Goal: Task Accomplishment & Management: Use online tool/utility

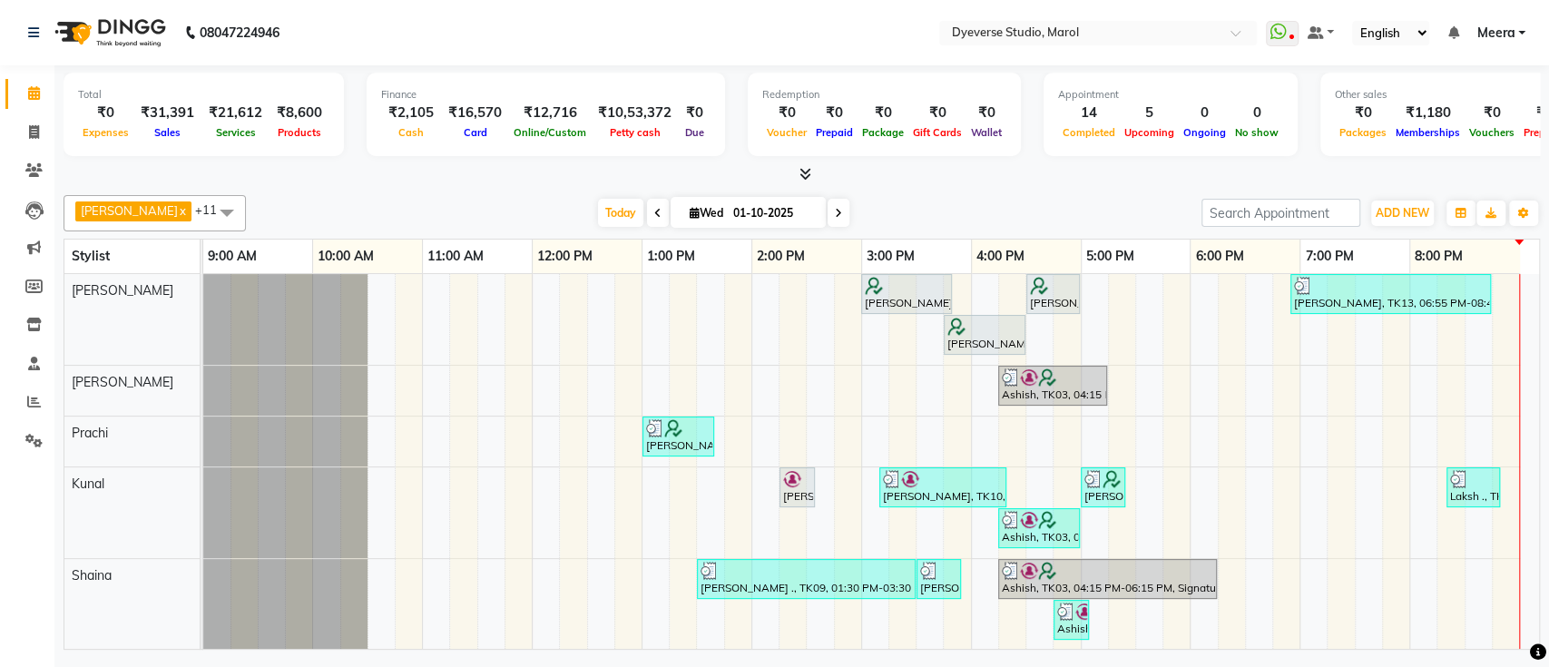
click at [828, 207] on span at bounding box center [839, 213] width 22 height 28
type input "02-10-2025"
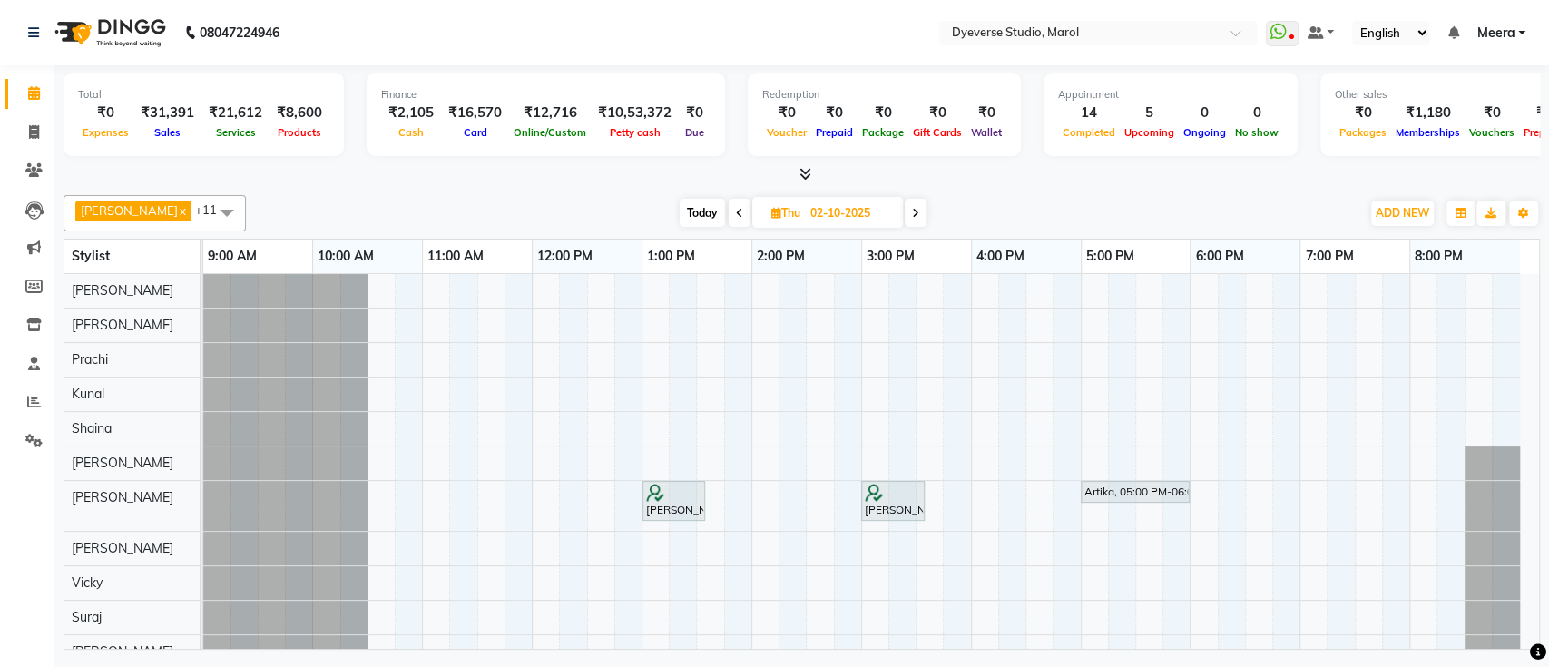
click at [806, 207] on input "02-10-2025" at bounding box center [850, 213] width 91 height 27
select select "10"
select select "2025"
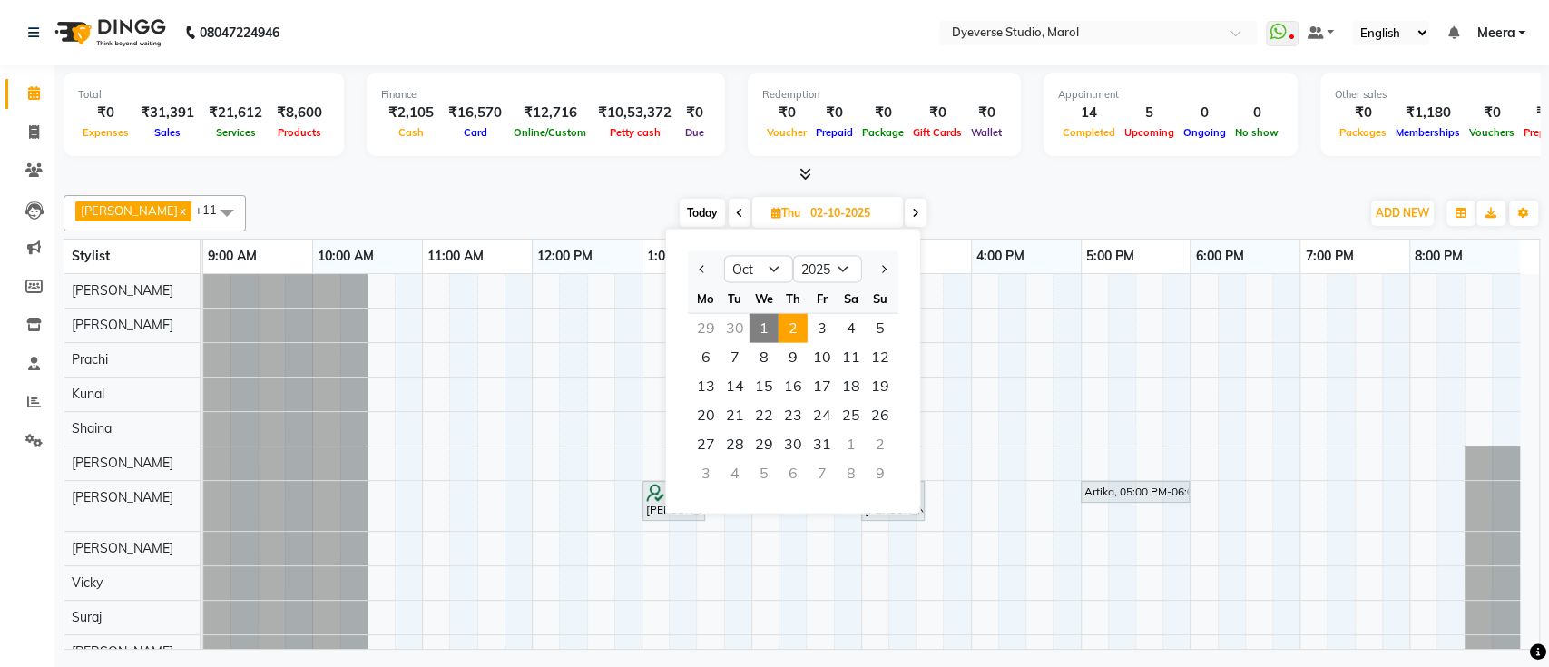
click at [912, 217] on icon at bounding box center [915, 213] width 7 height 11
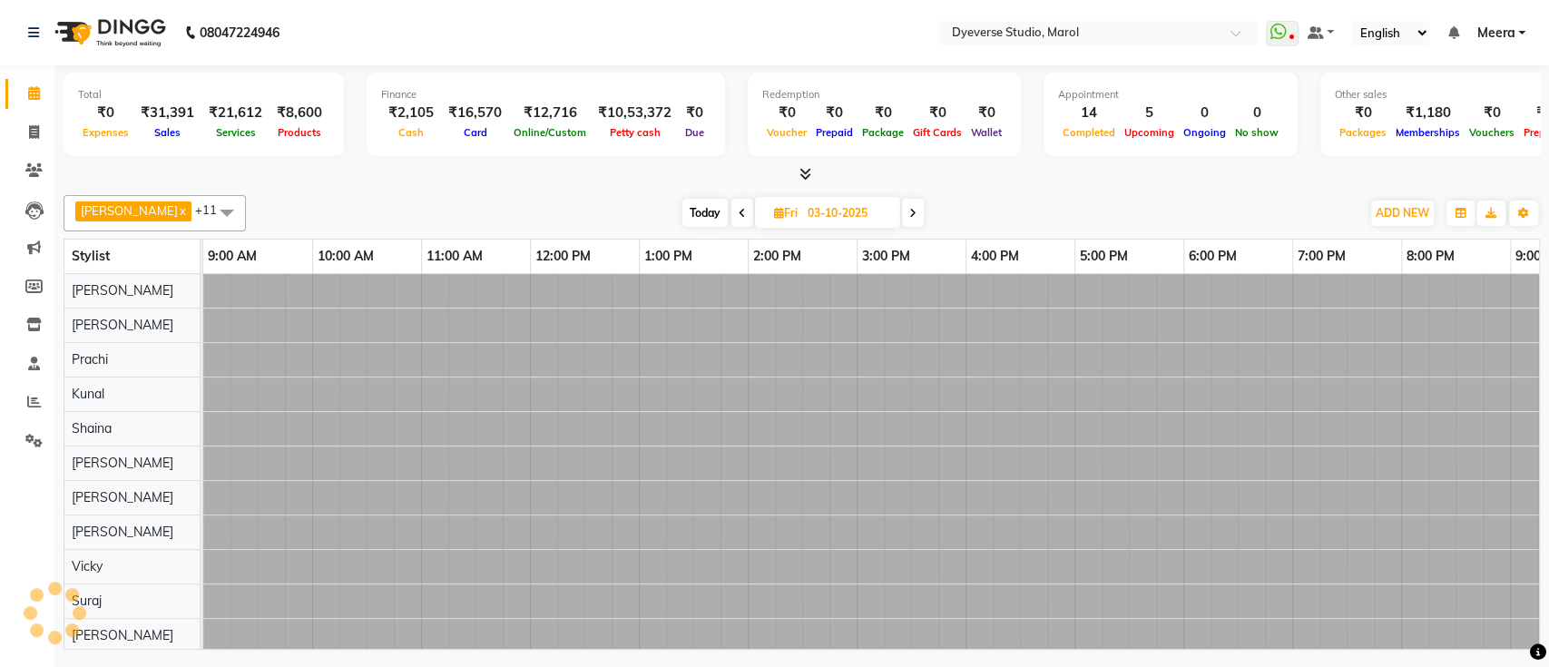
scroll to position [0, 80]
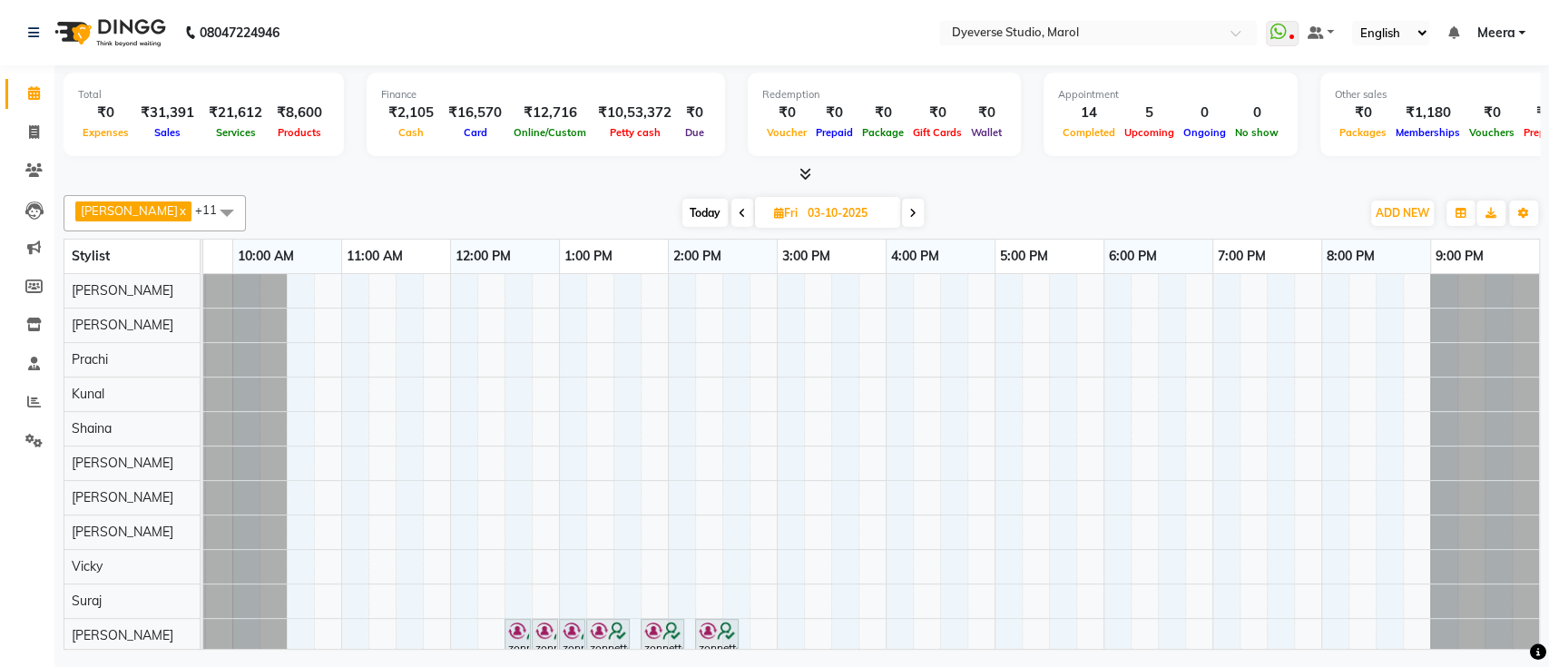
click at [902, 217] on span at bounding box center [913, 213] width 22 height 28
click at [912, 217] on icon at bounding box center [915, 213] width 7 height 11
click at [680, 207] on span "Today" at bounding box center [702, 213] width 45 height 28
type input "01-10-2025"
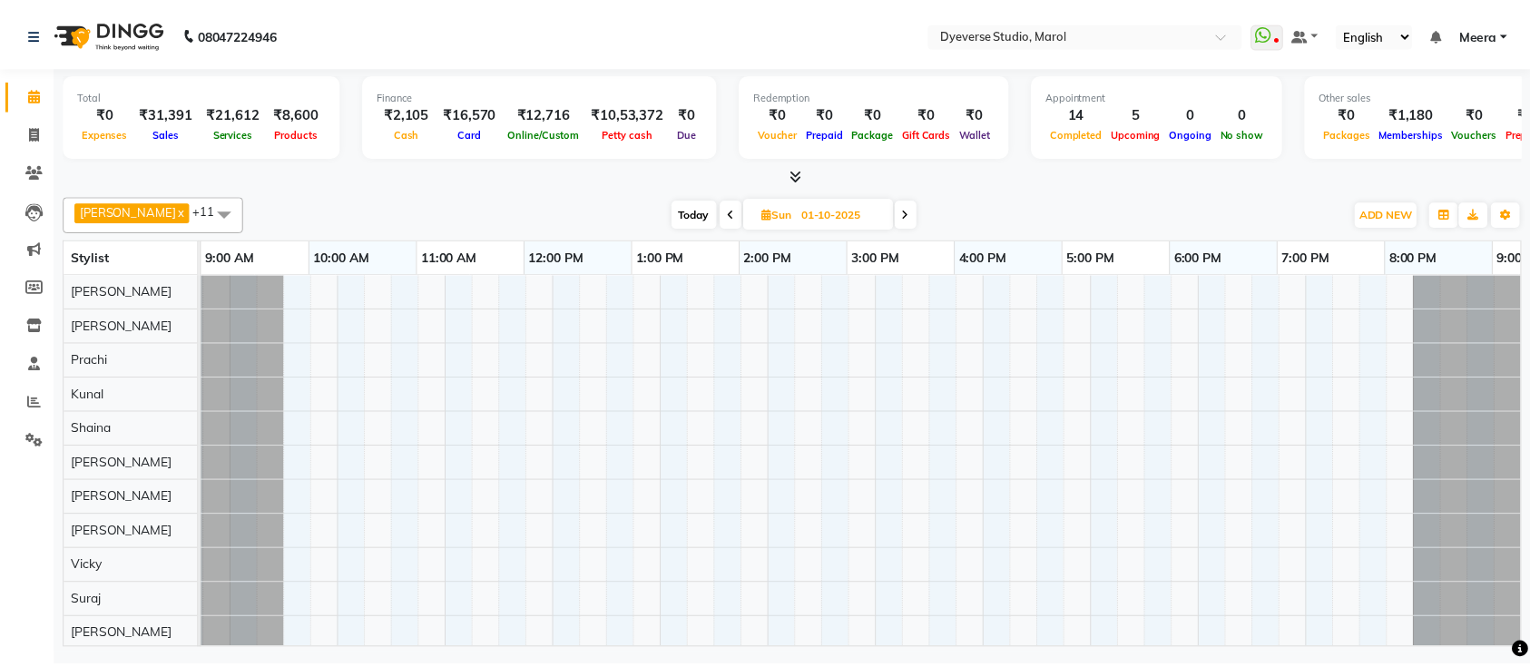
scroll to position [0, 0]
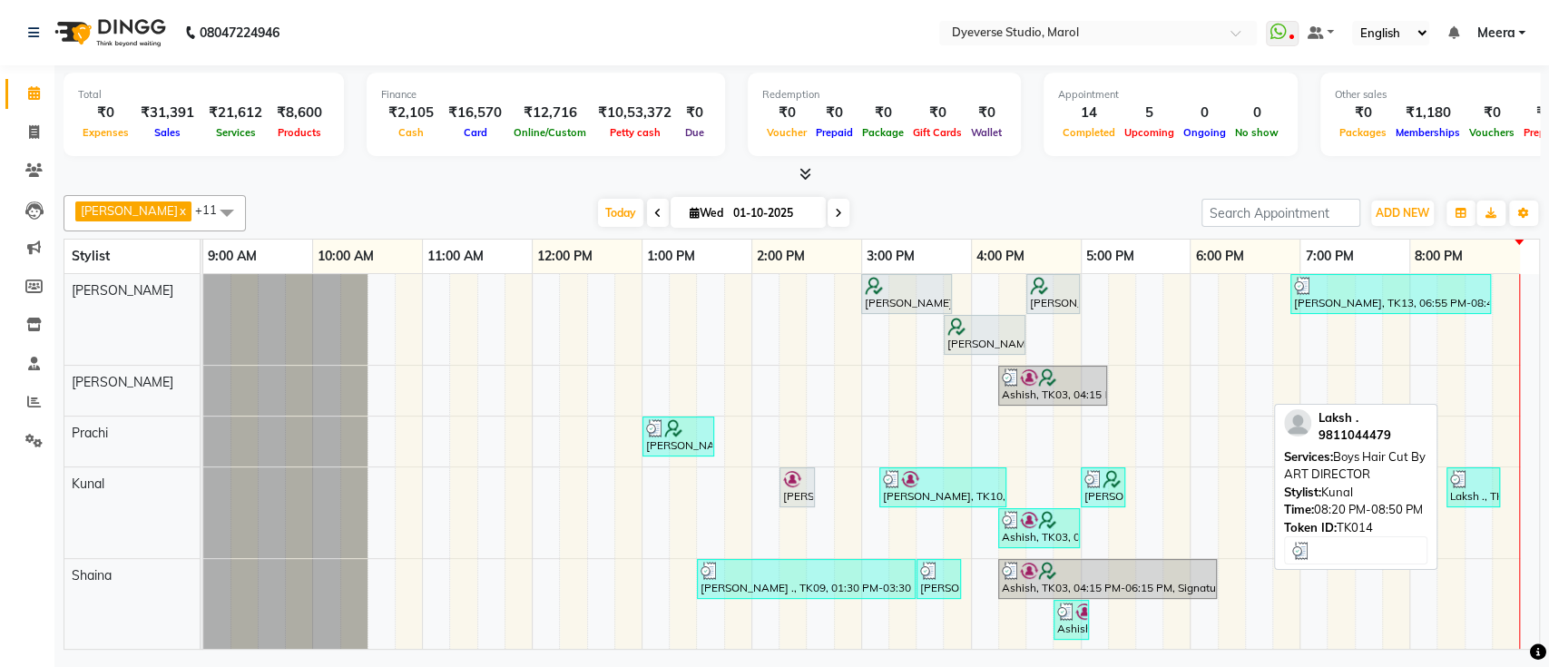
click at [1479, 480] on div at bounding box center [1473, 479] width 46 height 18
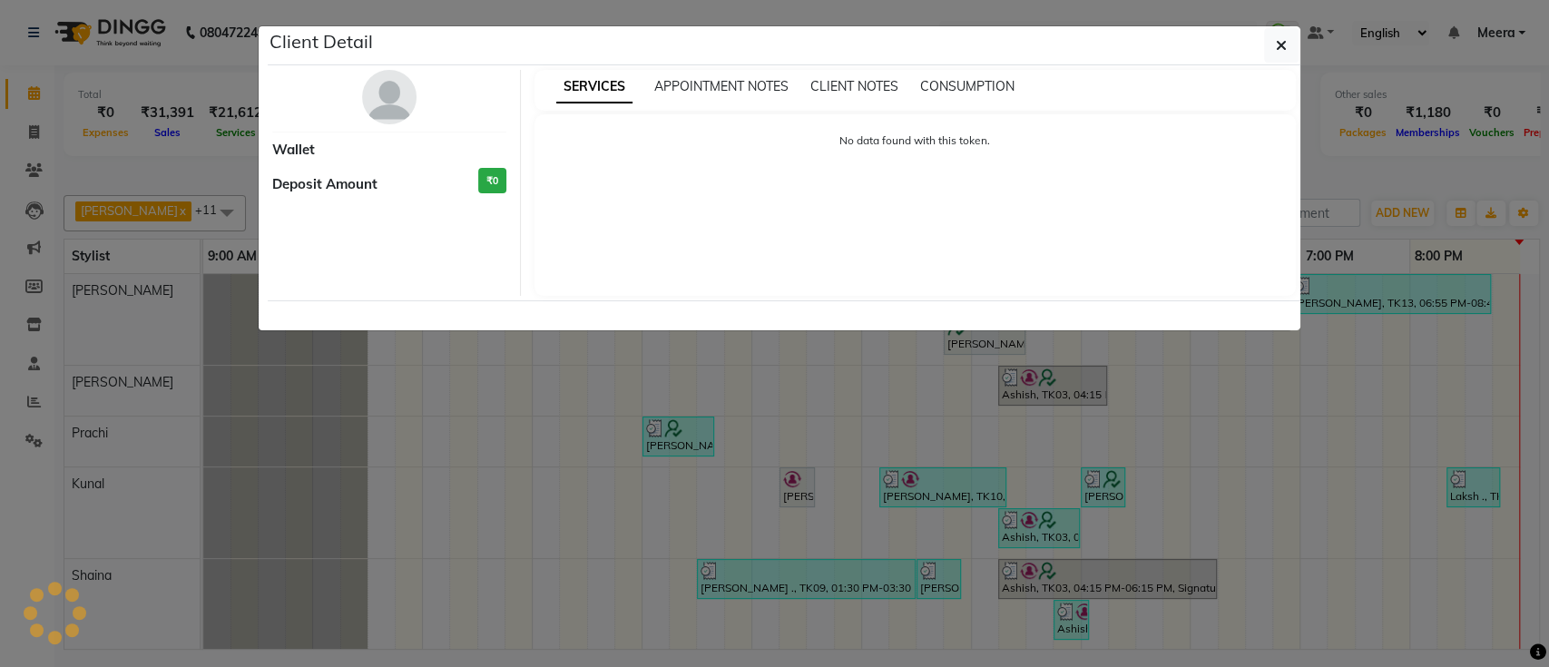
select select "3"
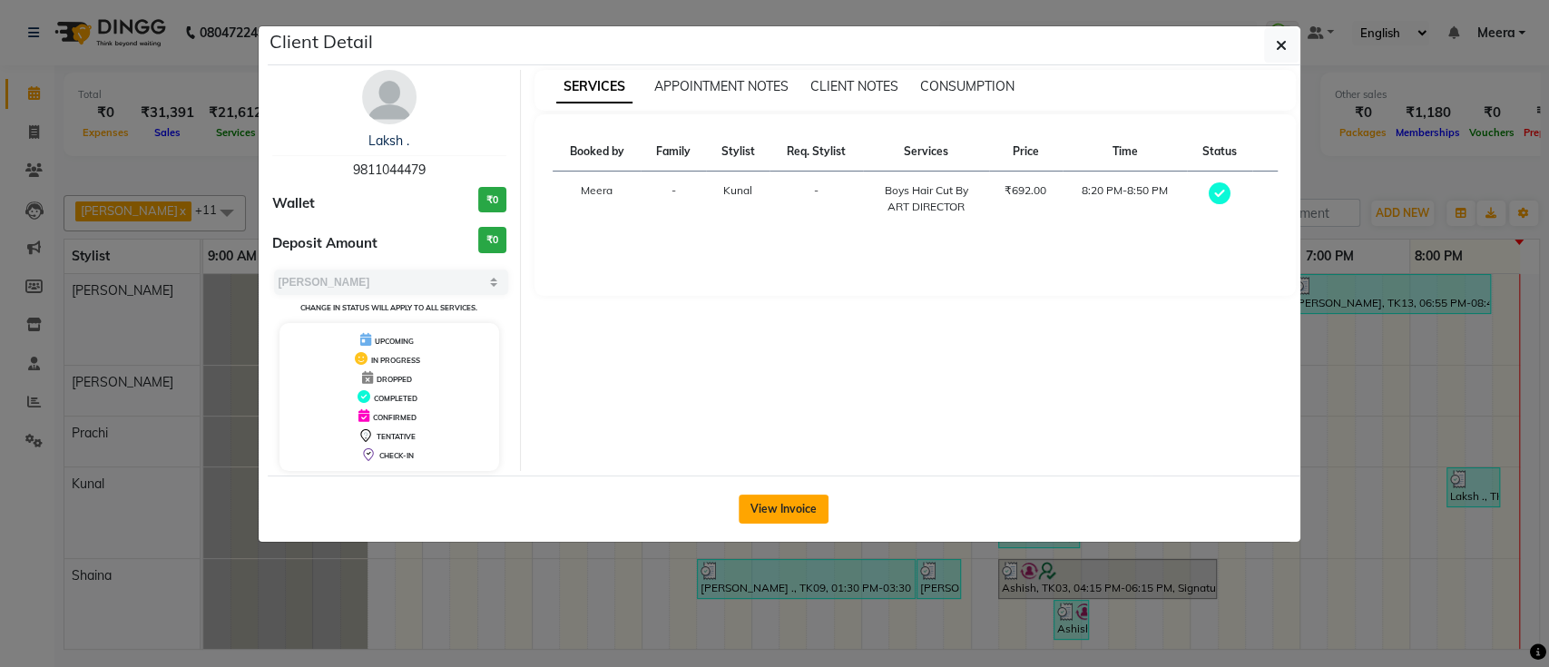
click at [789, 498] on button "View Invoice" at bounding box center [784, 509] width 90 height 29
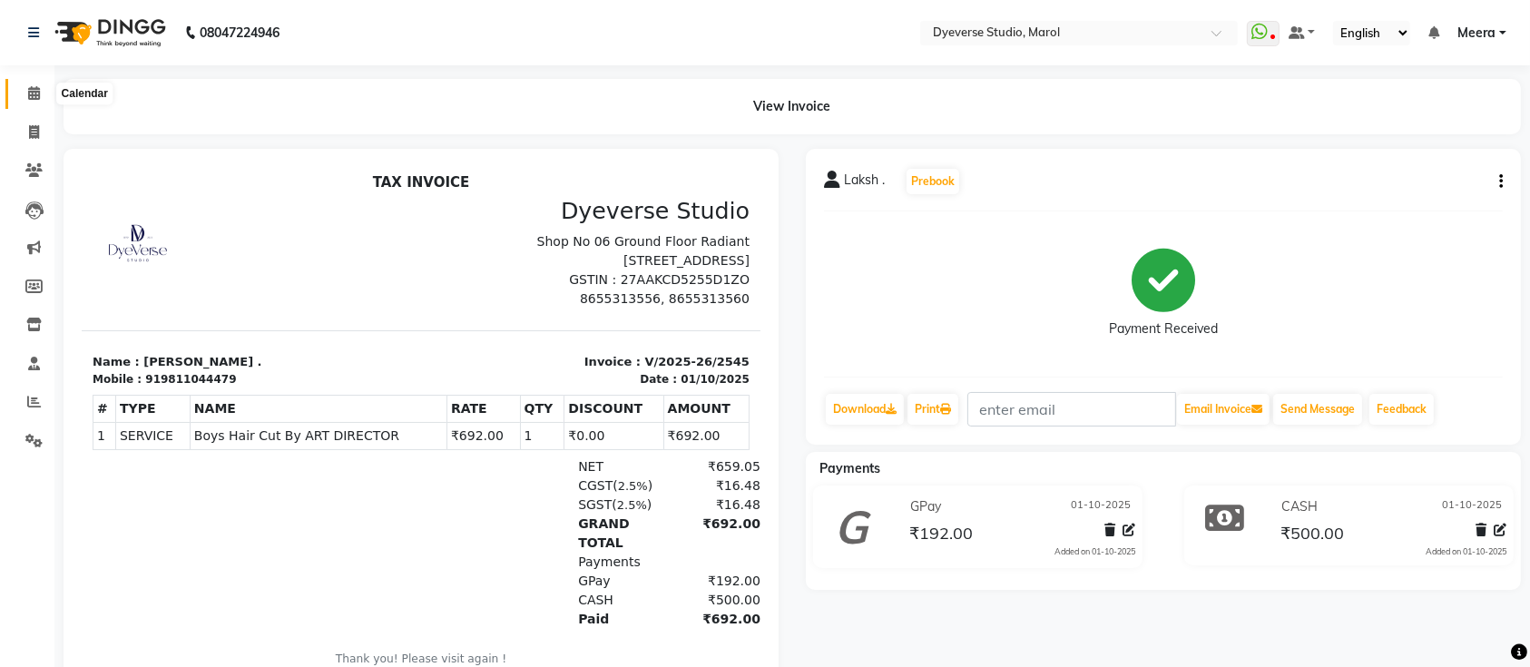
click at [29, 88] on icon at bounding box center [34, 93] width 12 height 14
